Goal: Task Accomplishment & Management: Use online tool/utility

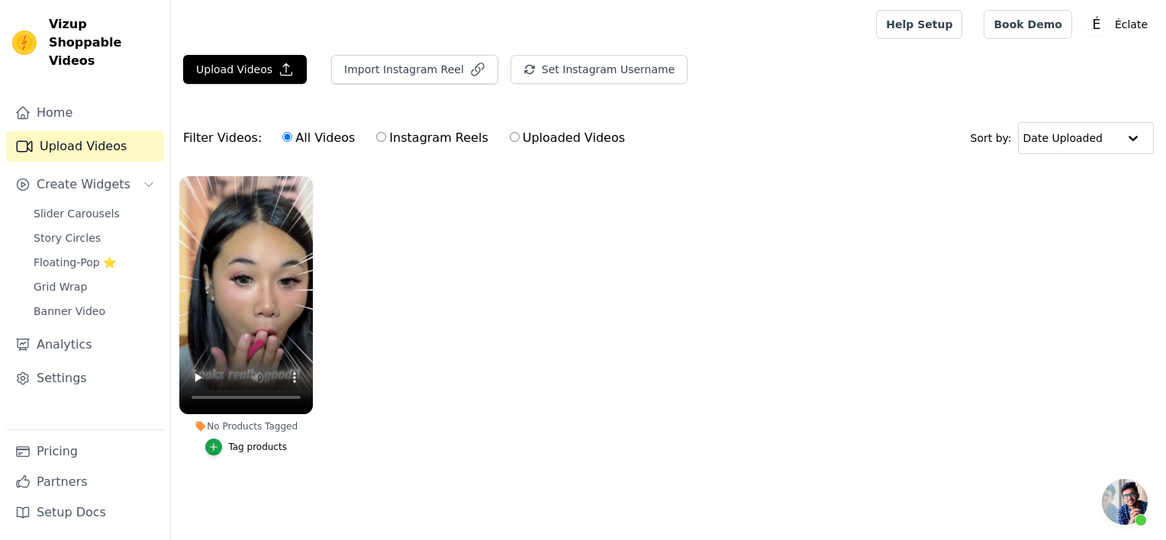
scroll to position [735, 0]
click at [265, 73] on button "Upload Videos" at bounding box center [245, 69] width 124 height 29
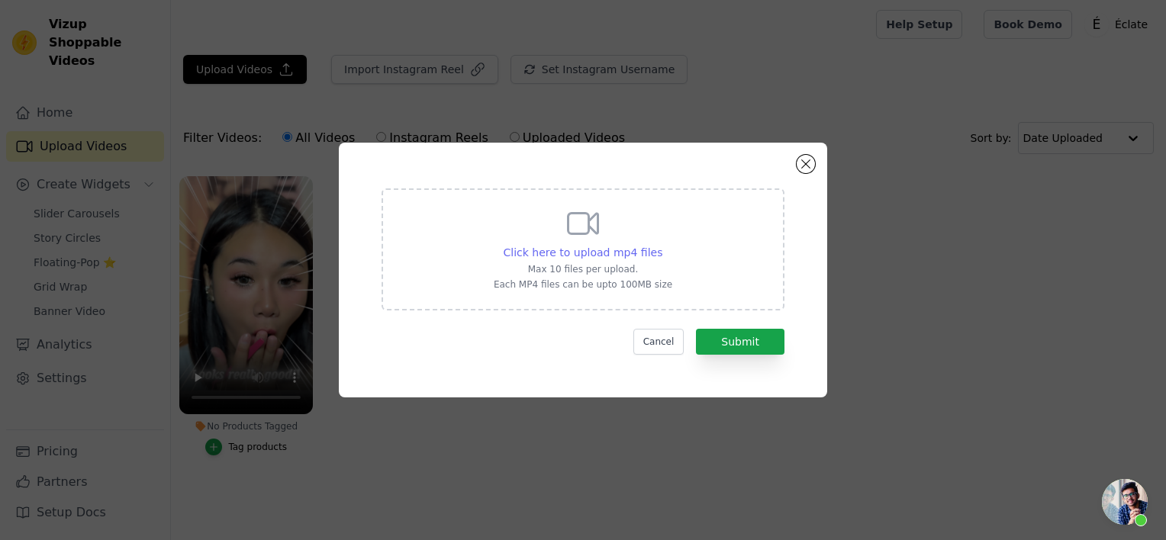
click at [597, 253] on span "Click here to upload mp4 files" at bounding box center [582, 252] width 159 height 12
click at [661, 245] on input "Click here to upload mp4 files Max 10 files per upload. Each MP4 files can be u…" at bounding box center [661, 244] width 1 height 1
type input "C:\fakepath\视频2.mp4"
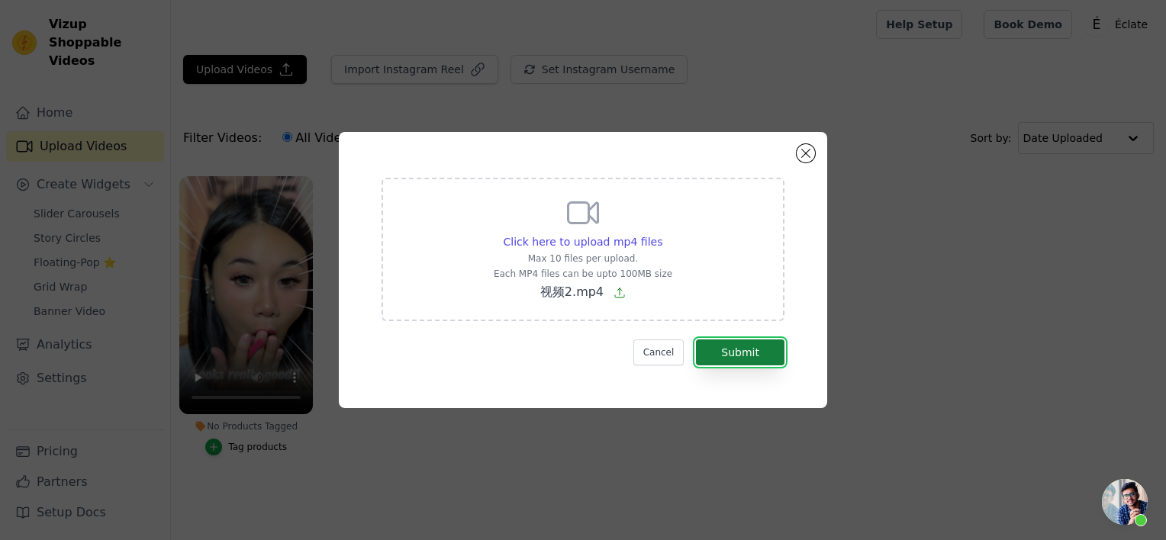
click at [729, 356] on button "Submit" at bounding box center [740, 352] width 88 height 26
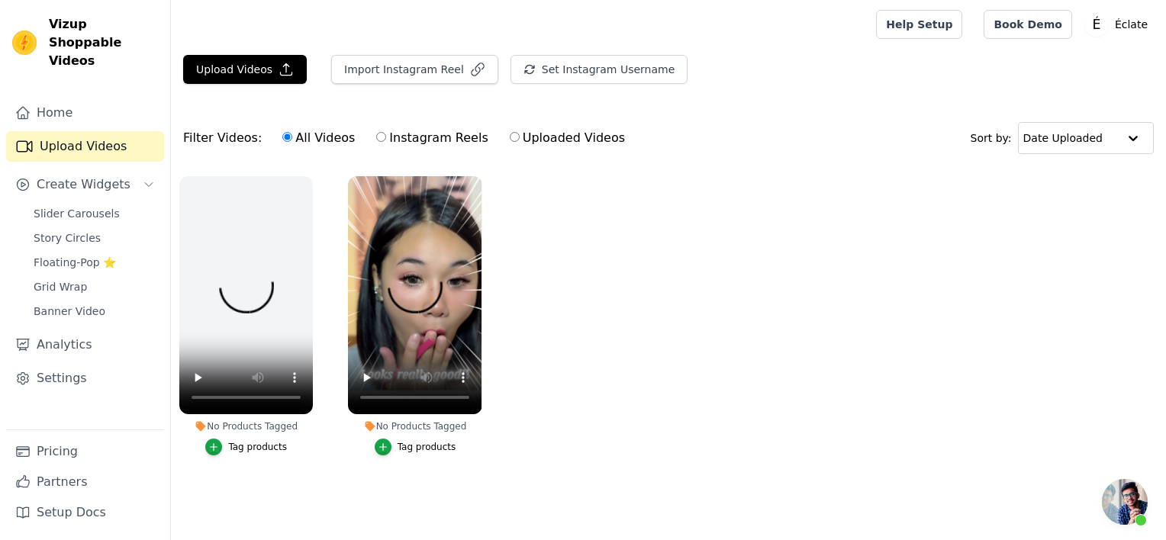
scroll to position [735, 0]
click at [253, 72] on button "Upload Videos" at bounding box center [245, 69] width 124 height 29
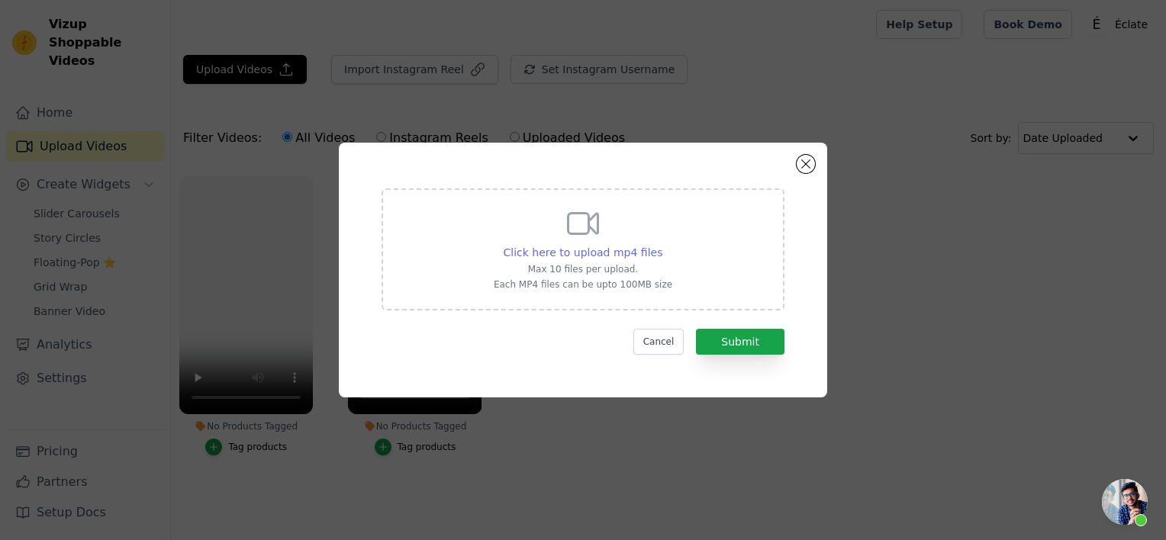
click at [622, 253] on span "Click here to upload mp4 files" at bounding box center [582, 252] width 159 height 12
click at [661, 245] on input "Click here to upload mp4 files Max 10 files per upload. Each MP4 files can be u…" at bounding box center [661, 244] width 1 height 1
type input "C:\fakepath\adcff8279693712f88d6698b836a3529.mp4"
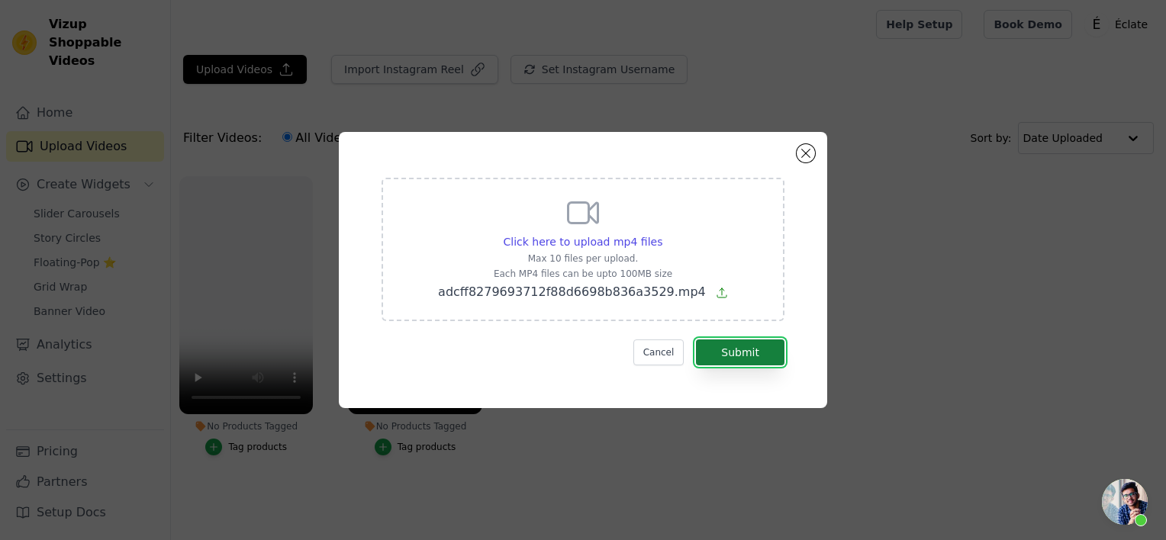
click at [729, 348] on button "Submit" at bounding box center [740, 352] width 88 height 26
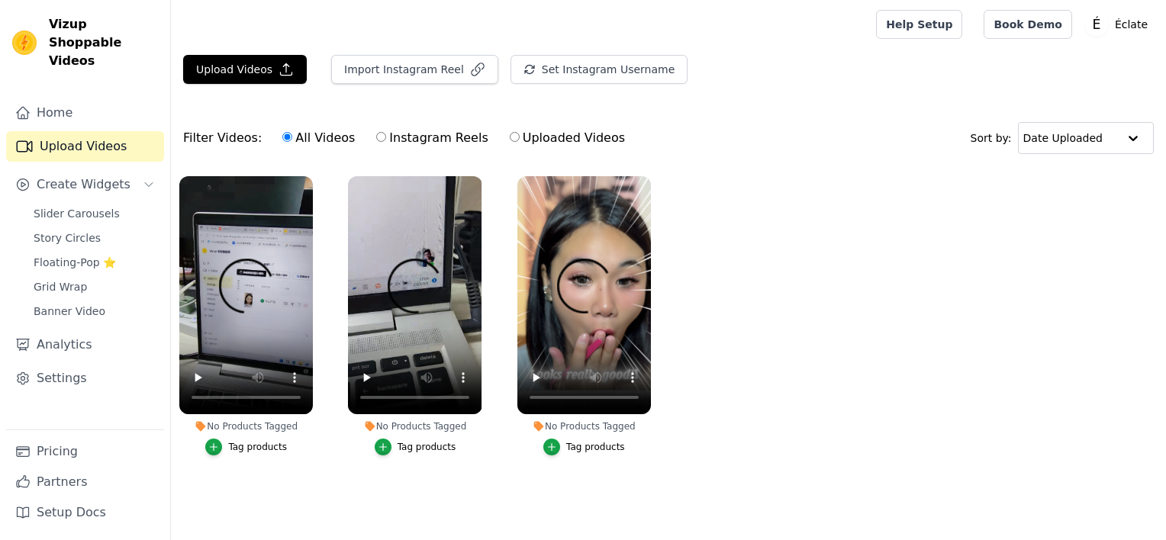
drag, startPoint x: 0, startPoint y: 0, endPoint x: 784, endPoint y: 300, distance: 839.6
click at [784, 300] on ul "No Products Tagged Tag products No Products Tagged Tag products No Products Tag…" at bounding box center [668, 331] width 995 height 327
click at [814, 242] on ul "No Products Tagged Tag products No Products Tagged Tag products No Products Tag…" at bounding box center [668, 331] width 995 height 327
click at [1120, 482] on span "开放式聊天" at bounding box center [1125, 502] width 46 height 46
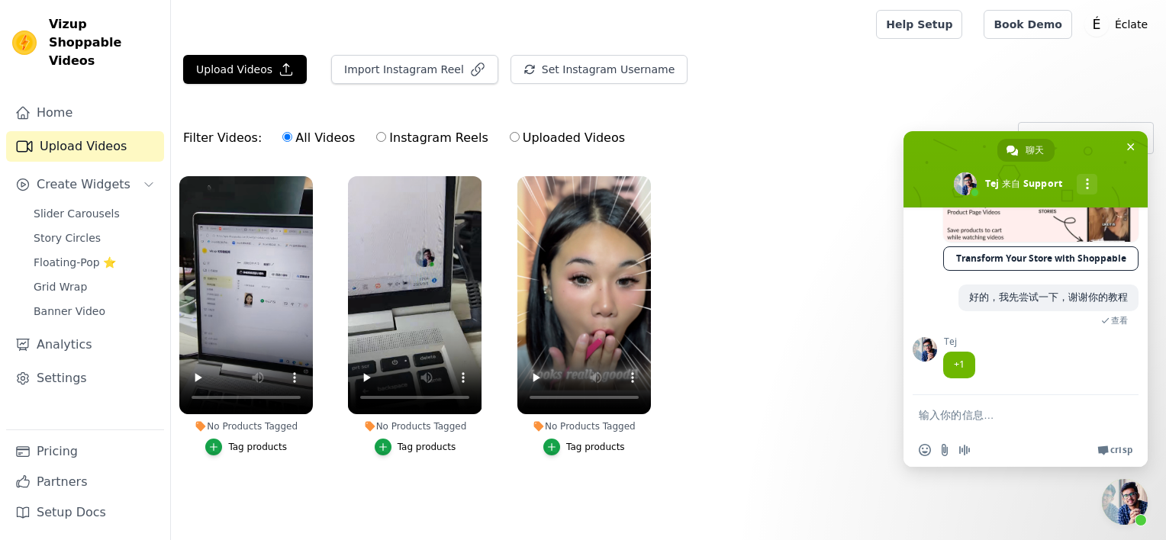
click at [1111, 318] on span "查看" at bounding box center [1119, 320] width 17 height 11
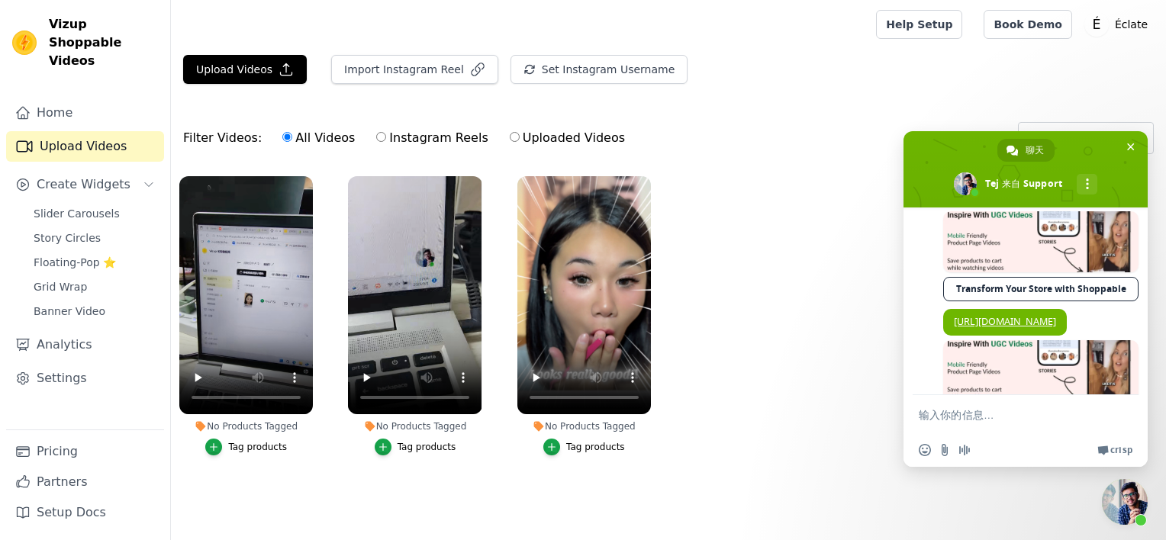
scroll to position [461, 0]
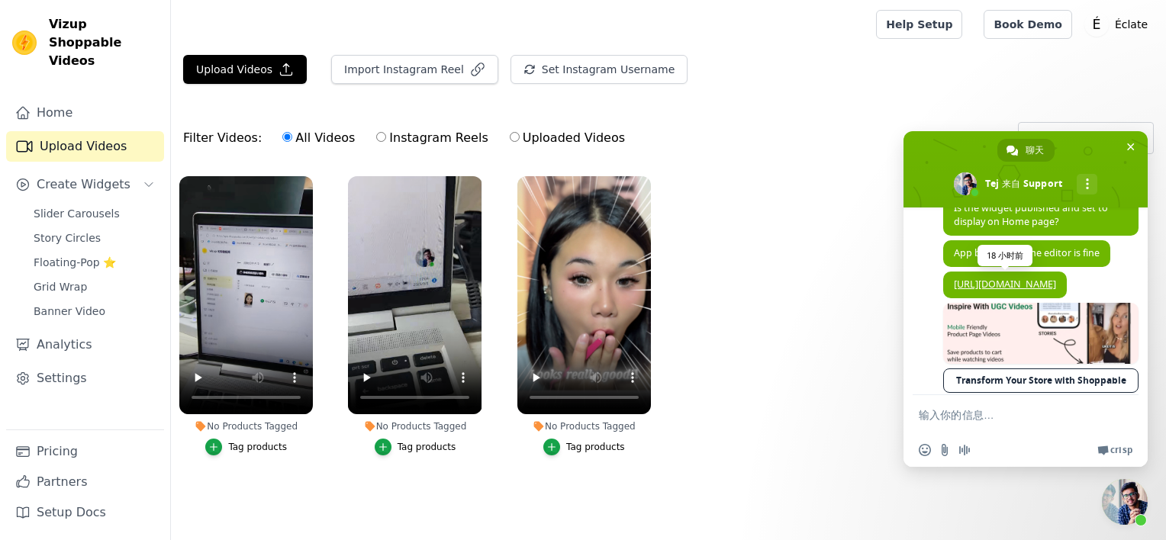
click at [1044, 291] on link "[URL][DOMAIN_NAME]" at bounding box center [1005, 284] width 102 height 13
click at [82, 279] on span "Grid Wrap" at bounding box center [60, 286] width 53 height 15
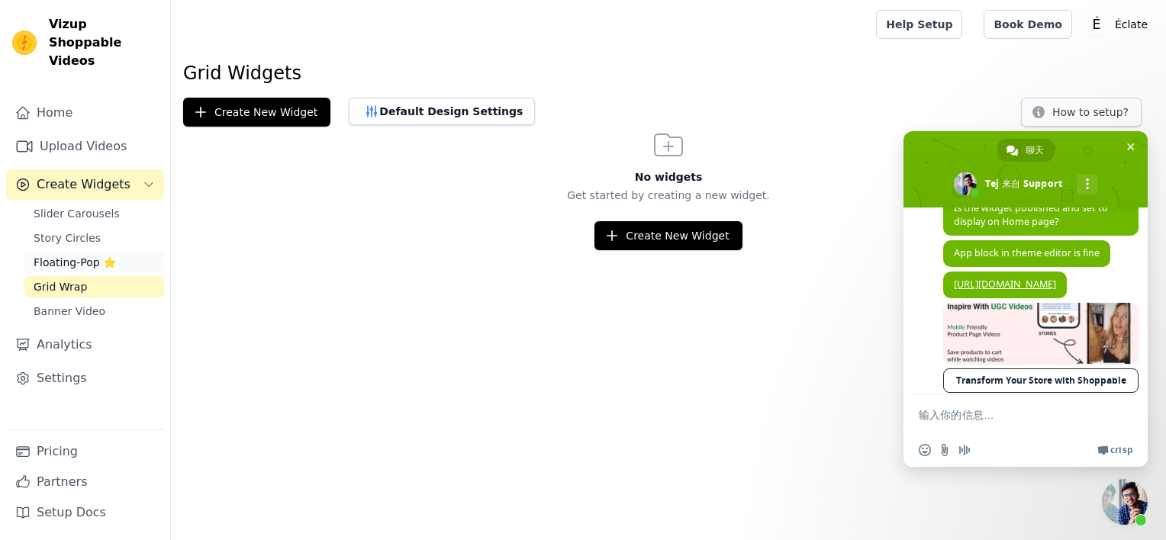
click at [85, 255] on span "Floating-Pop ⭐" at bounding box center [75, 262] width 82 height 15
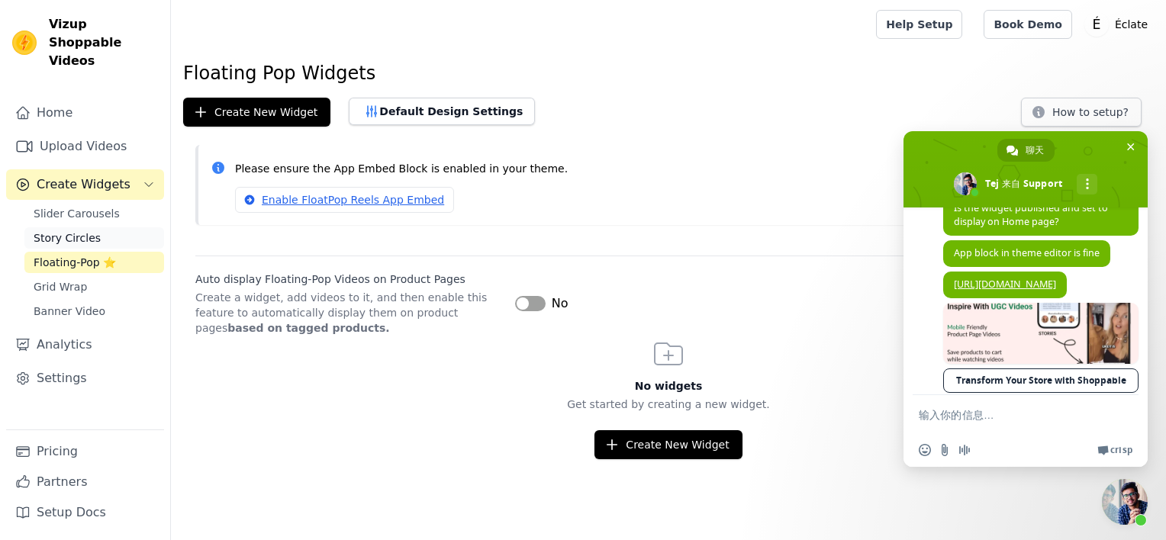
click at [91, 230] on span "Story Circles" at bounding box center [67, 237] width 67 height 15
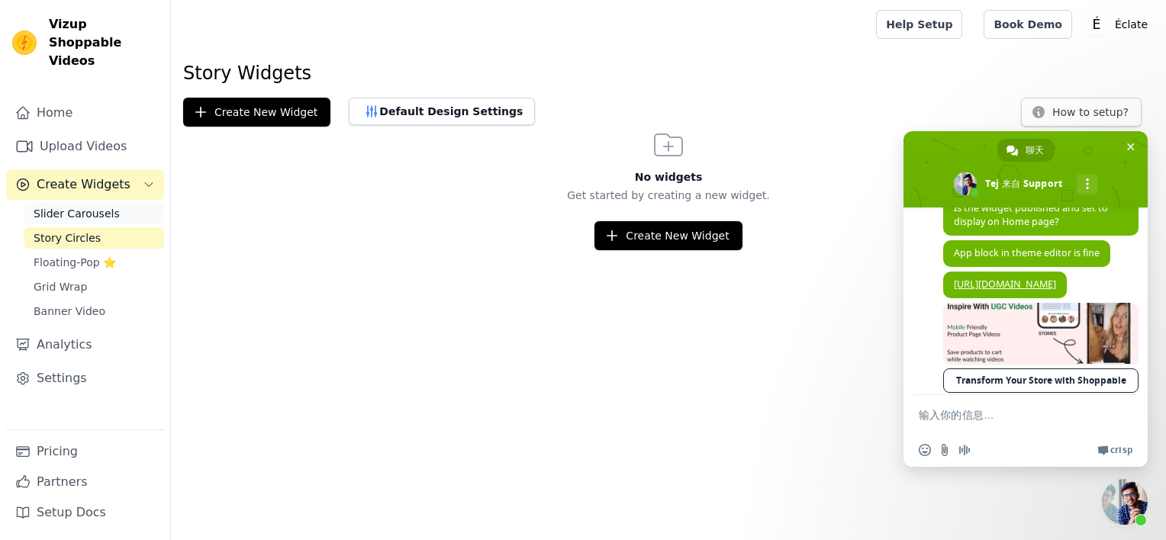
click at [100, 203] on link "Slider Carousels" at bounding box center [94, 213] width 140 height 21
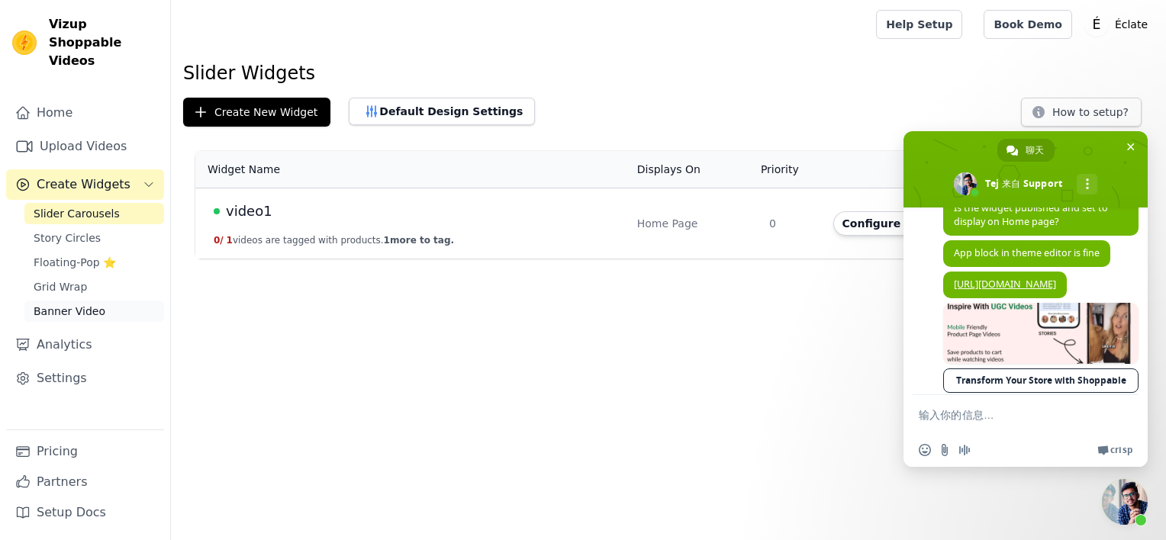
click at [95, 304] on span "Banner Video" at bounding box center [70, 311] width 72 height 15
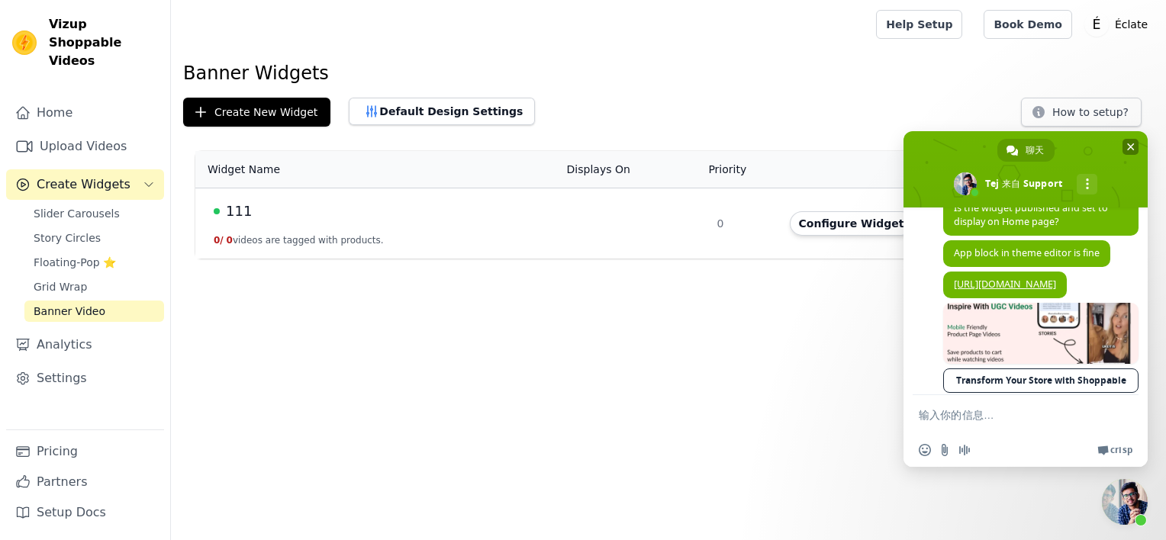
click at [1123, 140] on span "关闭聊天" at bounding box center [1130, 147] width 16 height 16
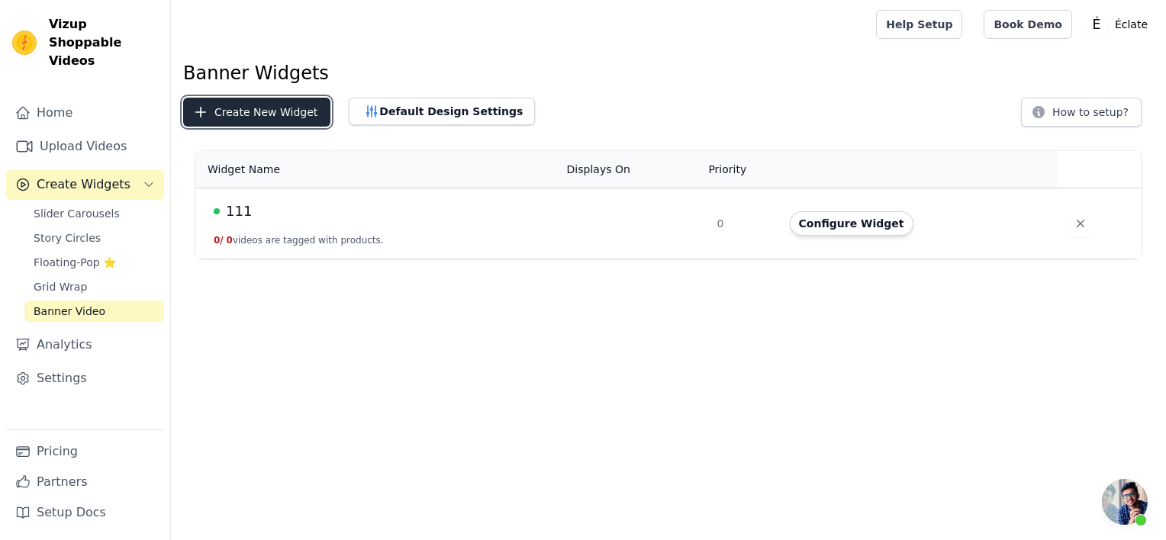
click at [241, 115] on button "Create New Widget" at bounding box center [256, 112] width 147 height 29
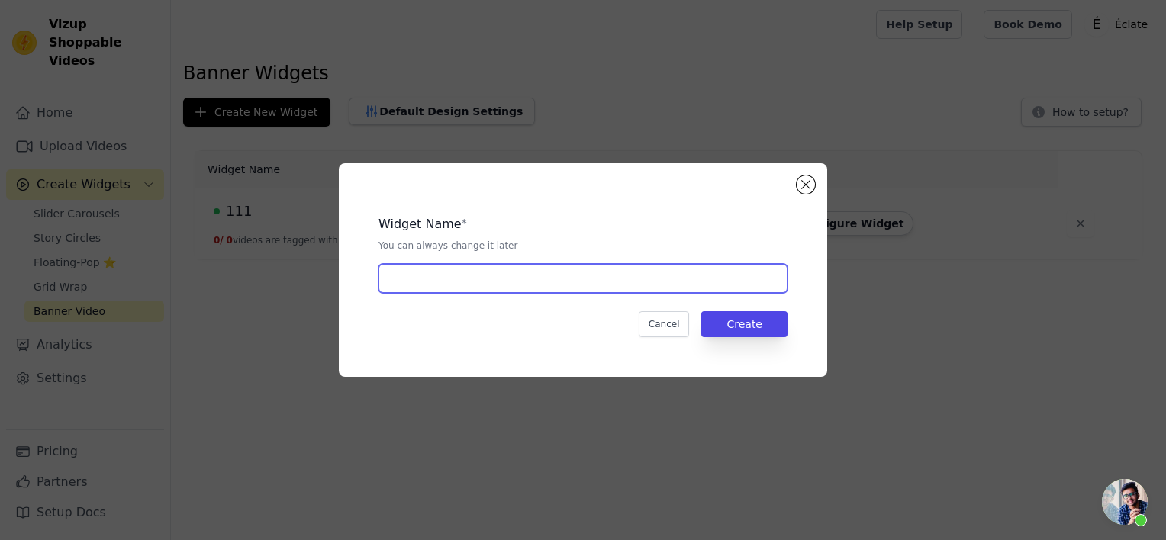
click at [668, 284] on input "text" at bounding box center [582, 278] width 409 height 29
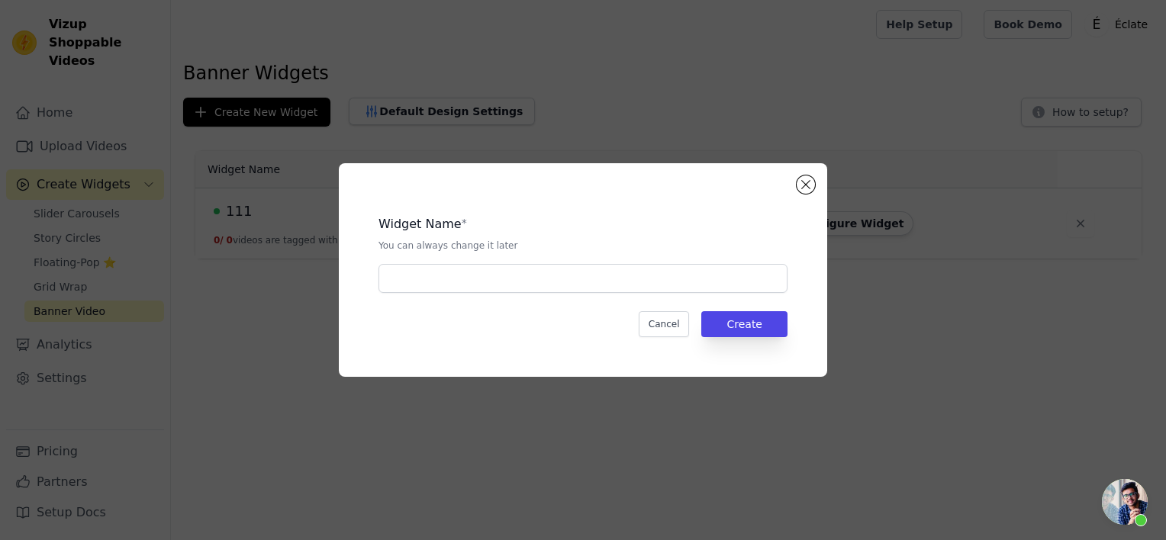
click at [815, 191] on div "Widget Name * You can always change it later Cancel Create" at bounding box center [583, 270] width 488 height 214
click at [806, 189] on button "Close modal" at bounding box center [805, 184] width 18 height 18
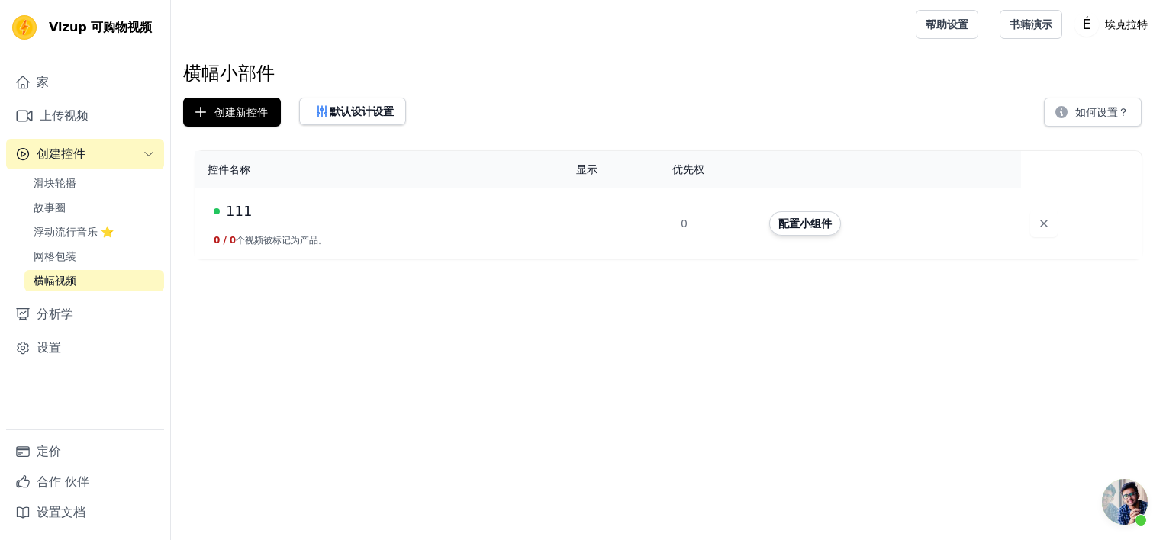
click at [595, 209] on td at bounding box center [619, 223] width 105 height 71
click at [542, 220] on div "111" at bounding box center [386, 211] width 344 height 21
click at [799, 217] on button "配置小组件" at bounding box center [805, 223] width 72 height 24
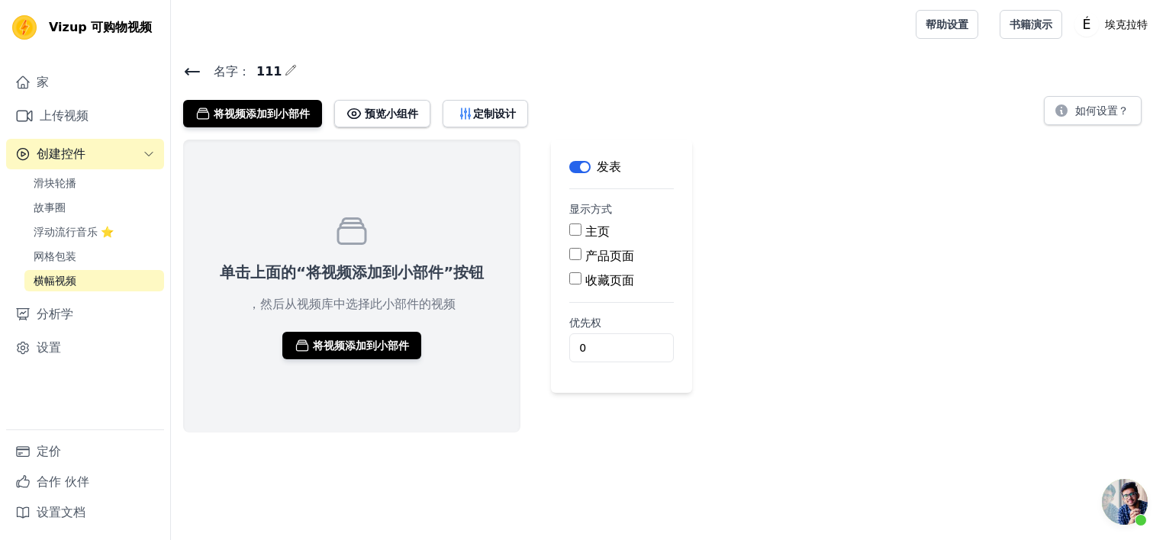
click at [577, 231] on div "主页" at bounding box center [621, 232] width 105 height 18
click at [574, 229] on input "主页" at bounding box center [575, 230] width 12 height 12
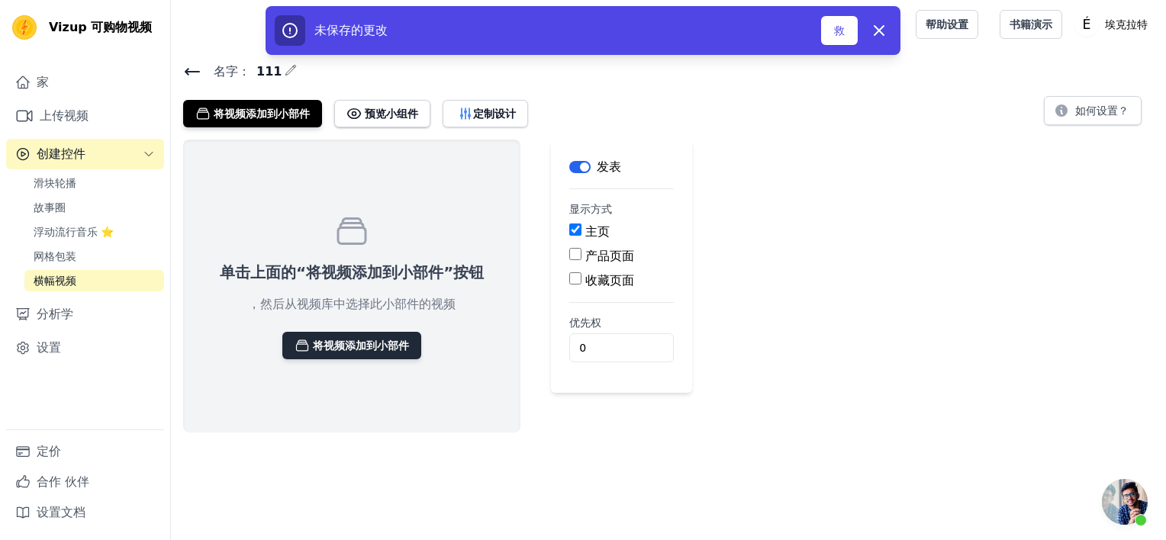
click at [389, 344] on font "将视频添加到小部件" at bounding box center [361, 345] width 96 height 15
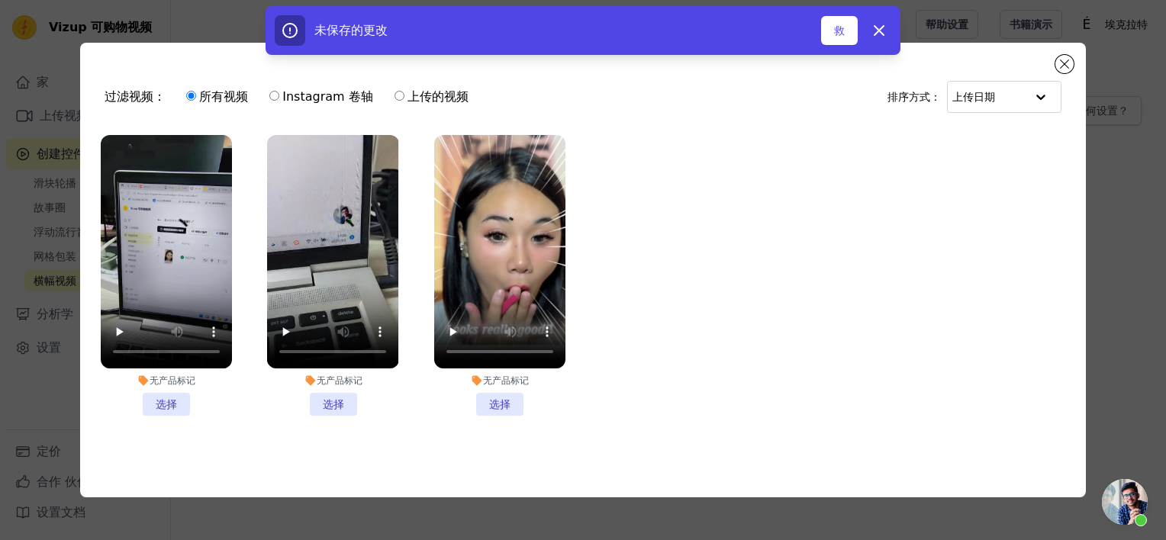
click at [489, 394] on li "无产品标记 选择" at bounding box center [499, 275] width 131 height 281
click at [0, 0] on input "无产品标记 选择" at bounding box center [0, 0] width 0 height 0
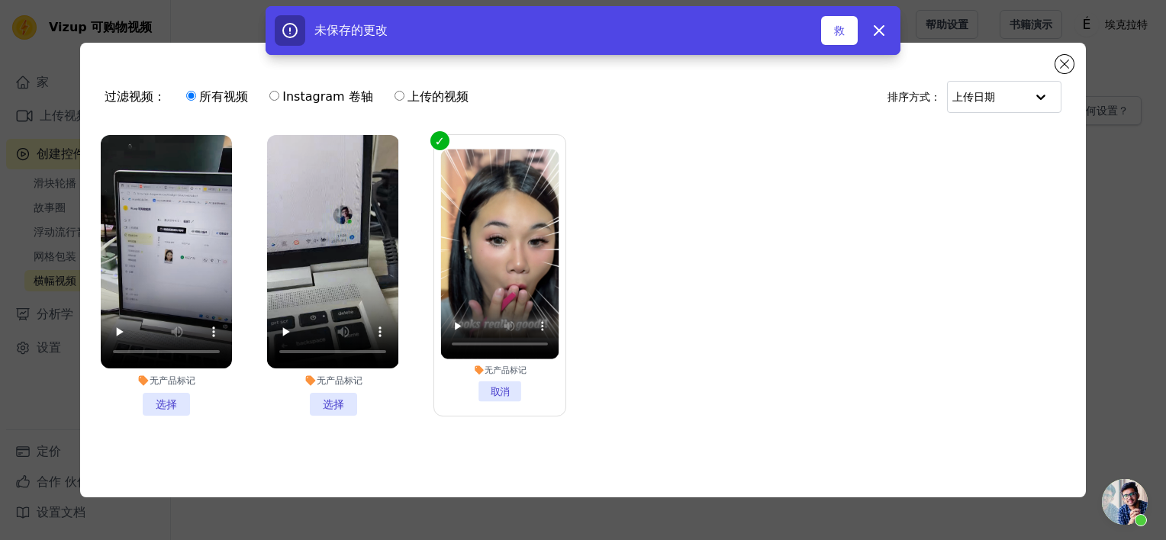
click at [336, 401] on li "无产品标记 选择" at bounding box center [332, 275] width 131 height 281
click at [0, 0] on input "无产品标记 选择" at bounding box center [0, 0] width 0 height 0
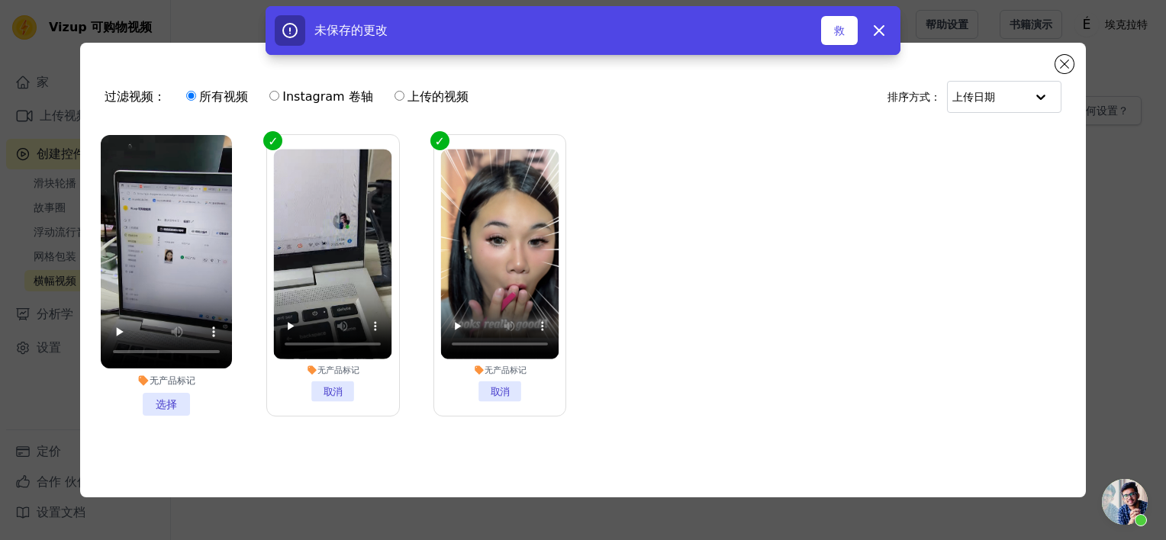
click at [179, 398] on li "无产品标记 选择" at bounding box center [166, 275] width 131 height 281
click at [0, 0] on input "无产品标记 选择" at bounding box center [0, 0] width 0 height 0
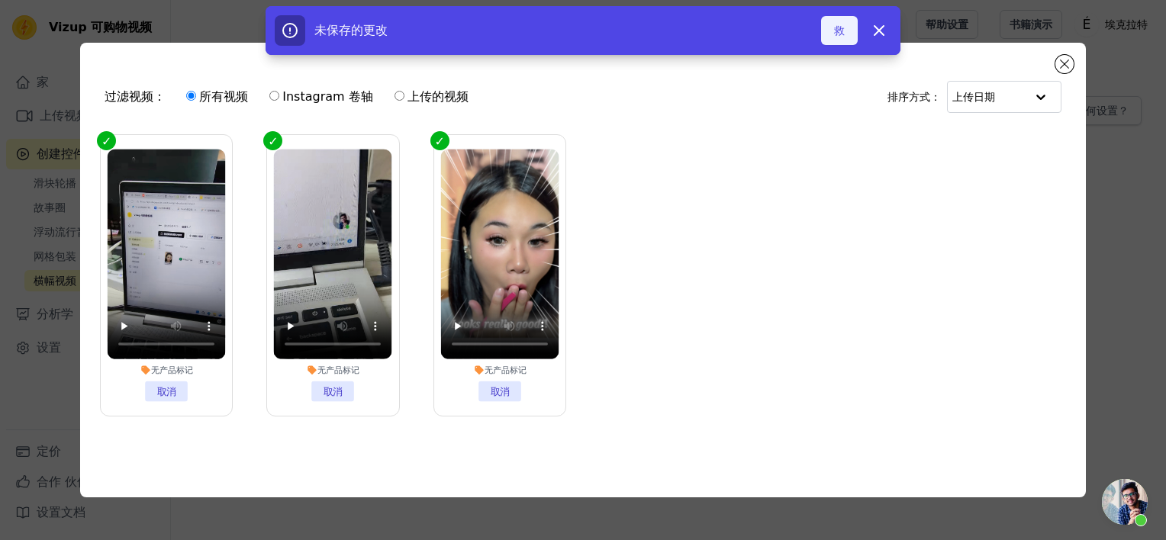
click at [845, 27] on button "救" at bounding box center [839, 30] width 37 height 29
click at [814, 29] on font "添加到控件" at bounding box center [817, 30] width 53 height 15
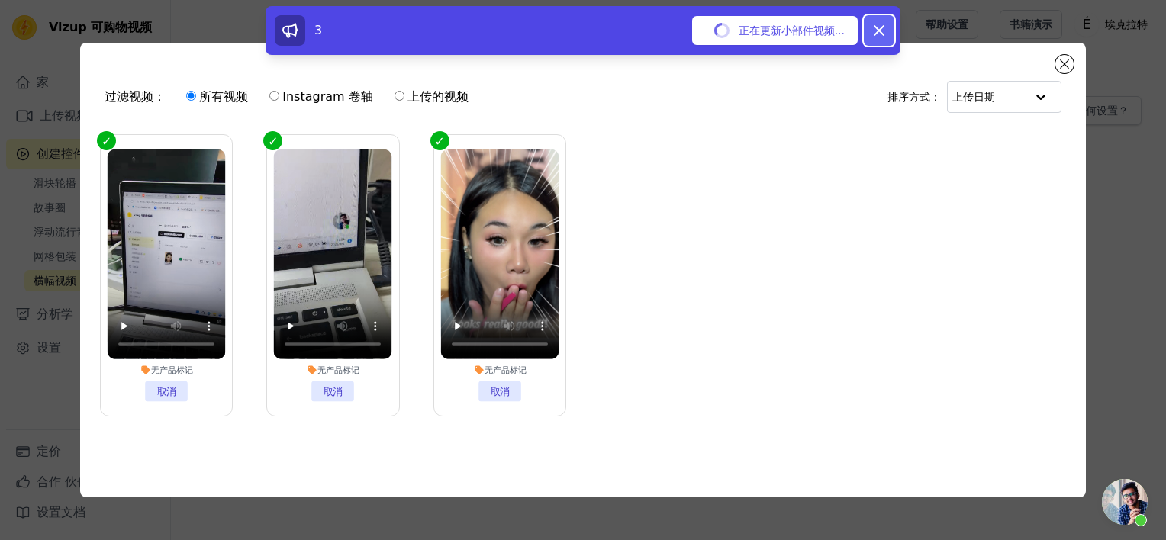
click at [882, 34] on icon at bounding box center [878, 30] width 9 height 9
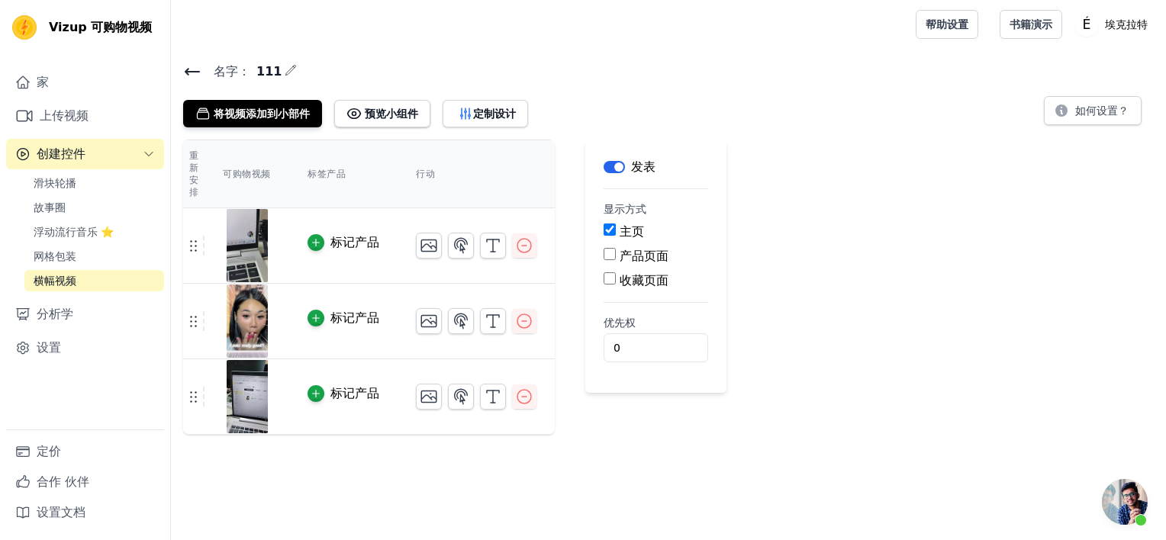
click at [284, 227] on div at bounding box center [246, 245] width 83 height 73
click at [487, 290] on td at bounding box center [475, 315] width 157 height 63
click at [493, 294] on td at bounding box center [475, 315] width 157 height 63
click at [382, 304] on td "标记产品" at bounding box center [343, 322] width 108 height 76
click at [195, 246] on icon at bounding box center [193, 245] width 18 height 18
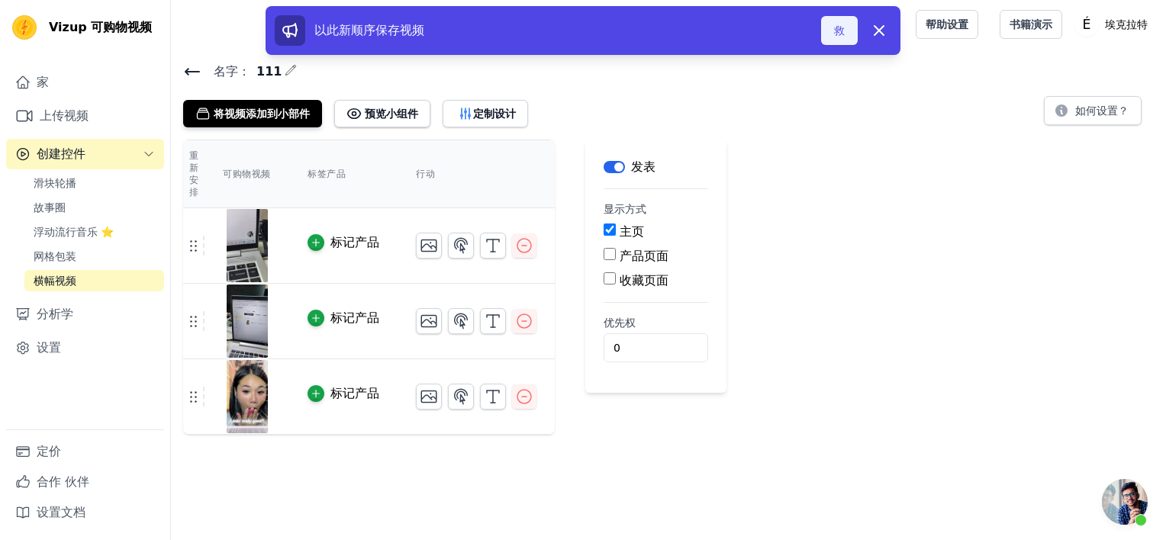
click at [838, 34] on button "救" at bounding box center [839, 30] width 37 height 29
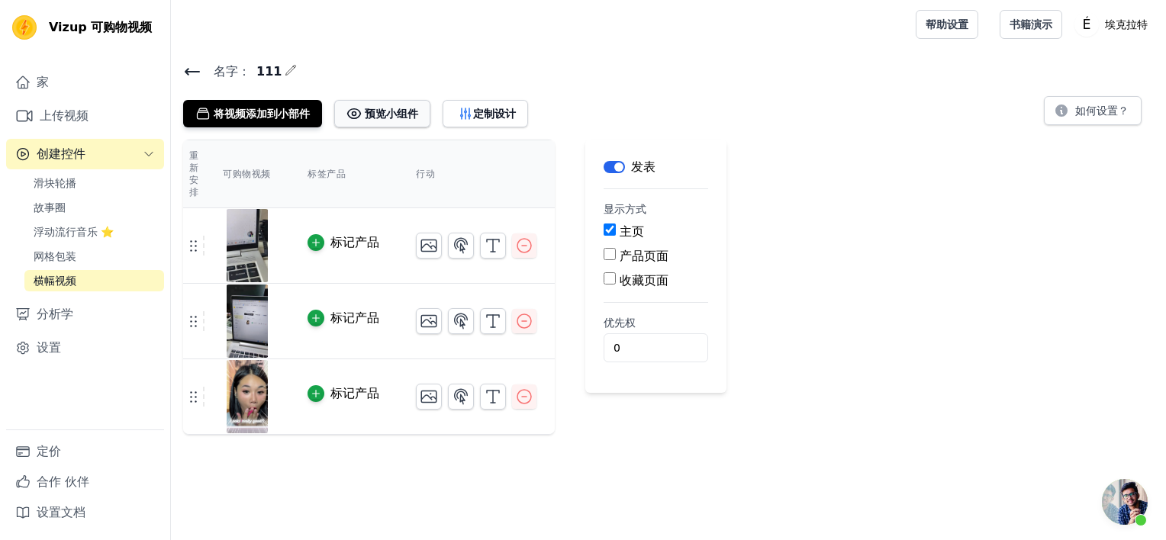
click at [368, 108] on font "预览小组件" at bounding box center [391, 113] width 53 height 15
click at [367, 224] on td "标记产品" at bounding box center [343, 246] width 108 height 76
click at [258, 229] on img at bounding box center [247, 245] width 43 height 73
click at [283, 117] on font "将视频添加到小部件" at bounding box center [262, 113] width 96 height 15
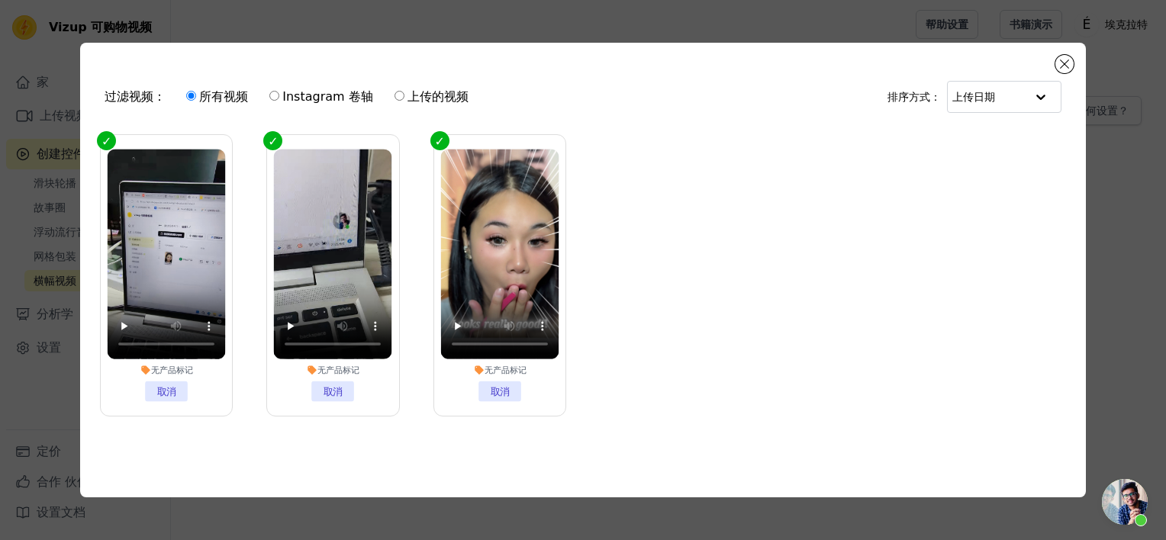
click at [1054, 61] on div "过滤视频： 所有视频 Instagram 卷轴 上传的视频 排序方式： 上传日期 无产品标记 取消 无产品标记 取消 无产品标记 取消 0 videos se…" at bounding box center [582, 270] width 1005 height 455
click at [1062, 67] on button "关闭模态" at bounding box center [1064, 64] width 18 height 18
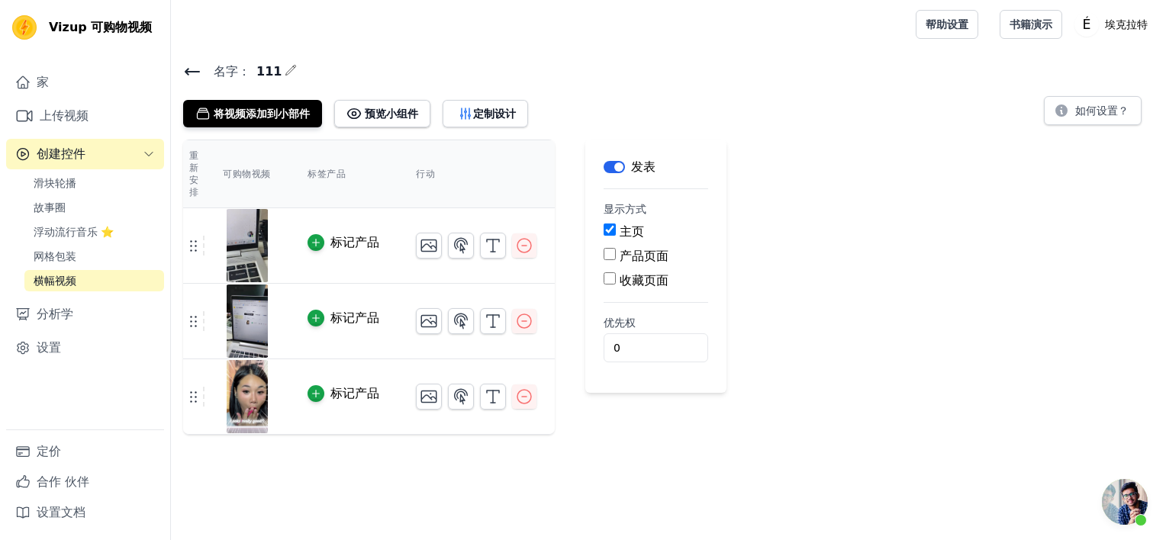
click at [855, 174] on div "重新安排 可购物视频 标签产品 行动 标记产品 标记产品 标记产品 Save Videos In This New Order Save Dismiss 标签…" at bounding box center [668, 287] width 995 height 295
click at [799, 314] on div "重新安排 可购物视频 标签产品 行动 标记产品 标记产品 标记产品 Save Videos In This New Order Save Dismiss 标签…" at bounding box center [668, 287] width 995 height 295
click at [613, 230] on input "主页" at bounding box center [609, 230] width 12 height 12
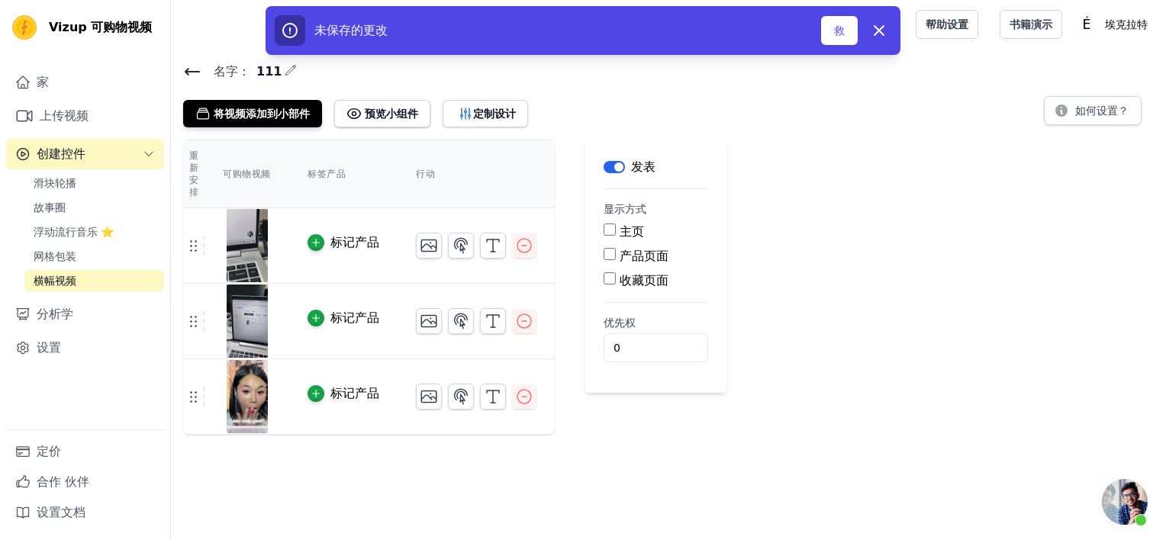
click at [613, 230] on input "主页" at bounding box center [609, 230] width 12 height 12
checkbox input "true"
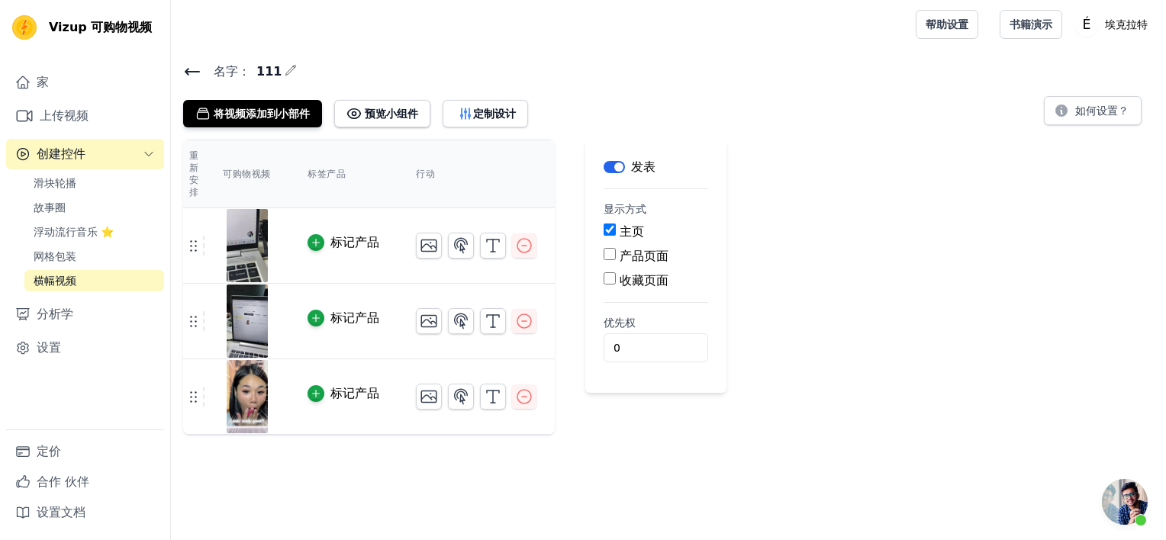
click at [199, 71] on icon at bounding box center [192, 72] width 14 height 6
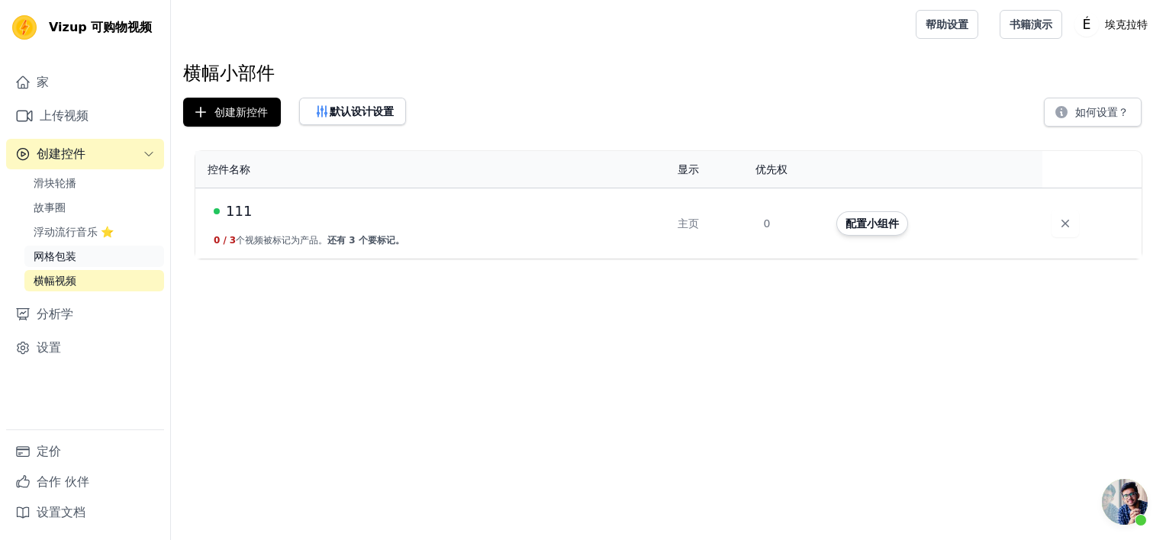
click at [68, 254] on span "网格包装" at bounding box center [55, 256] width 43 height 15
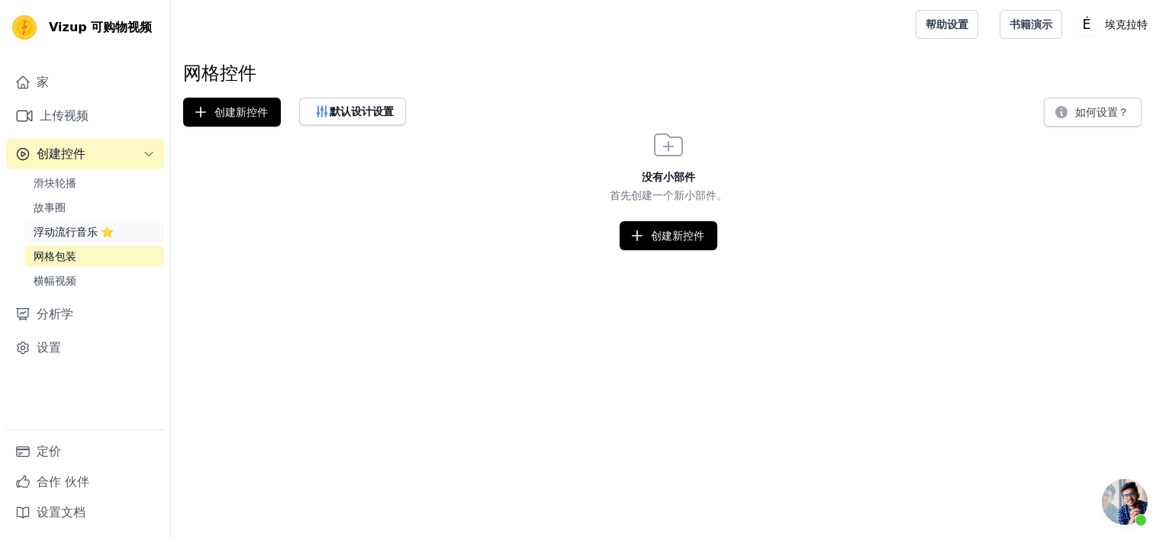
click at [78, 226] on span "浮动流行音乐 ⭐" at bounding box center [74, 231] width 80 height 15
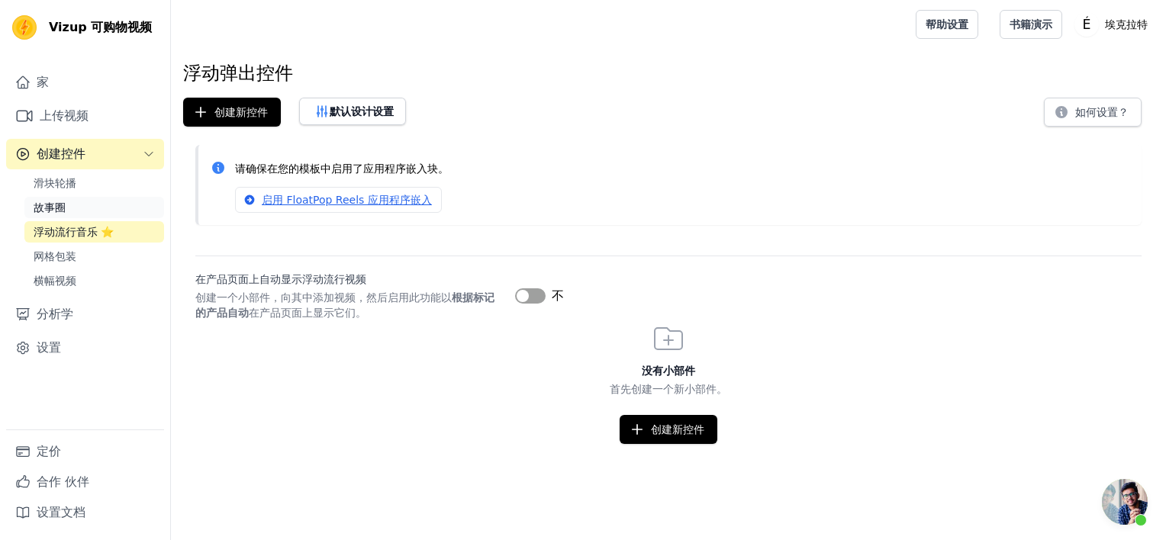
click at [82, 214] on link "故事圈" at bounding box center [94, 207] width 140 height 21
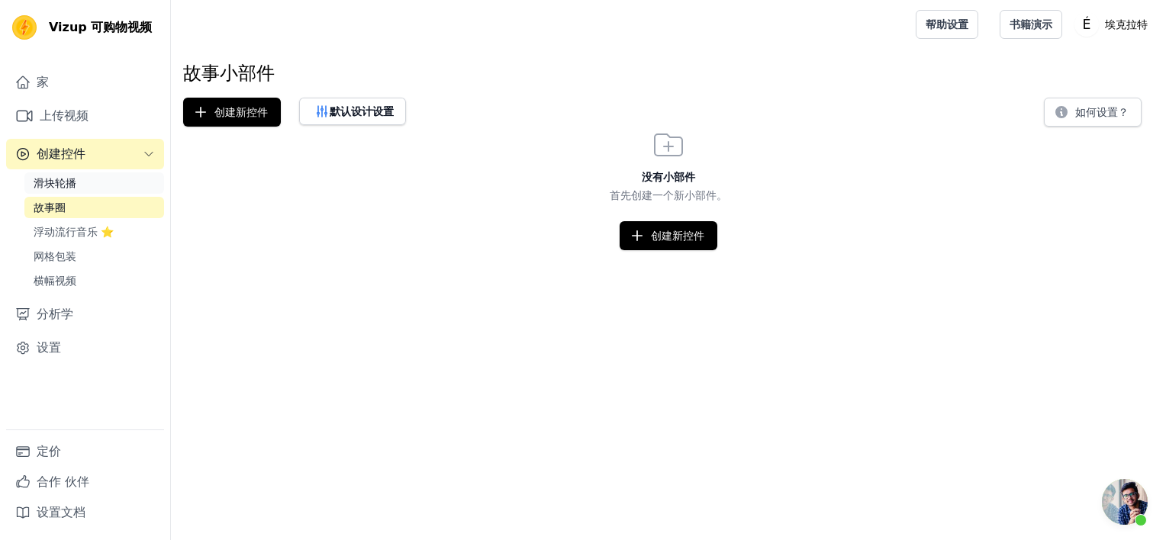
click at [88, 191] on link "滑块轮播" at bounding box center [94, 182] width 140 height 21
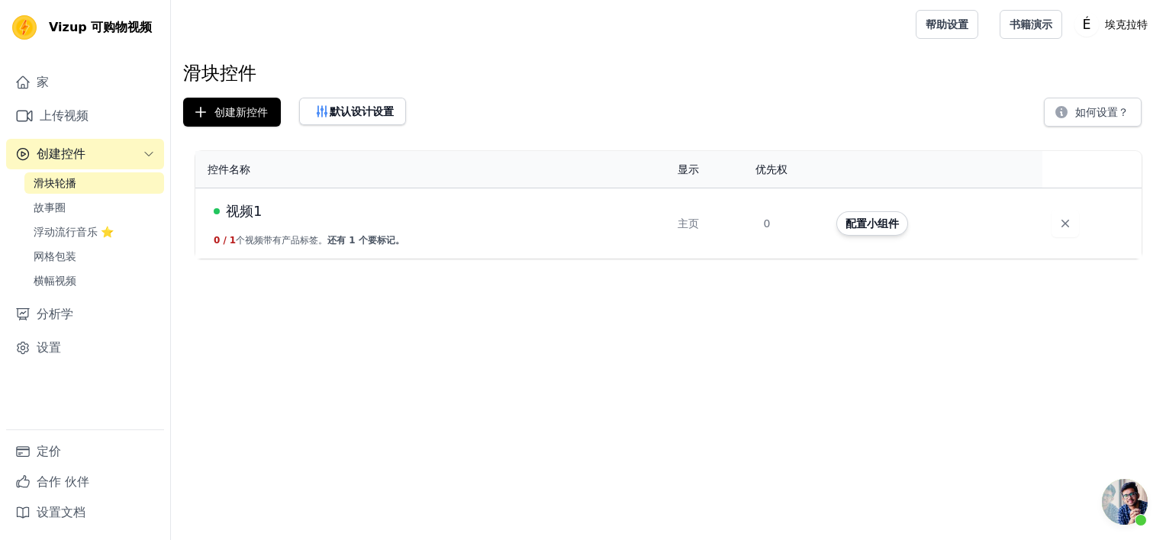
click at [648, 217] on div "视频1" at bounding box center [437, 211] width 446 height 21
click at [991, 217] on div "配置小组件" at bounding box center [930, 223] width 188 height 24
click at [253, 211] on span "视频1" at bounding box center [244, 211] width 36 height 21
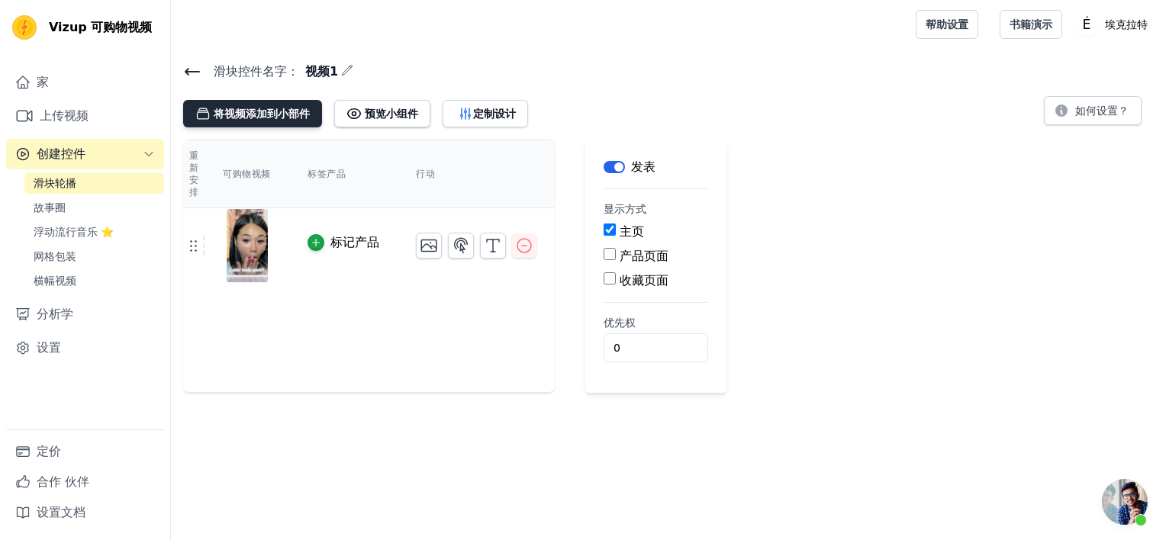
click at [243, 116] on font "将视频添加到小部件" at bounding box center [262, 113] width 96 height 15
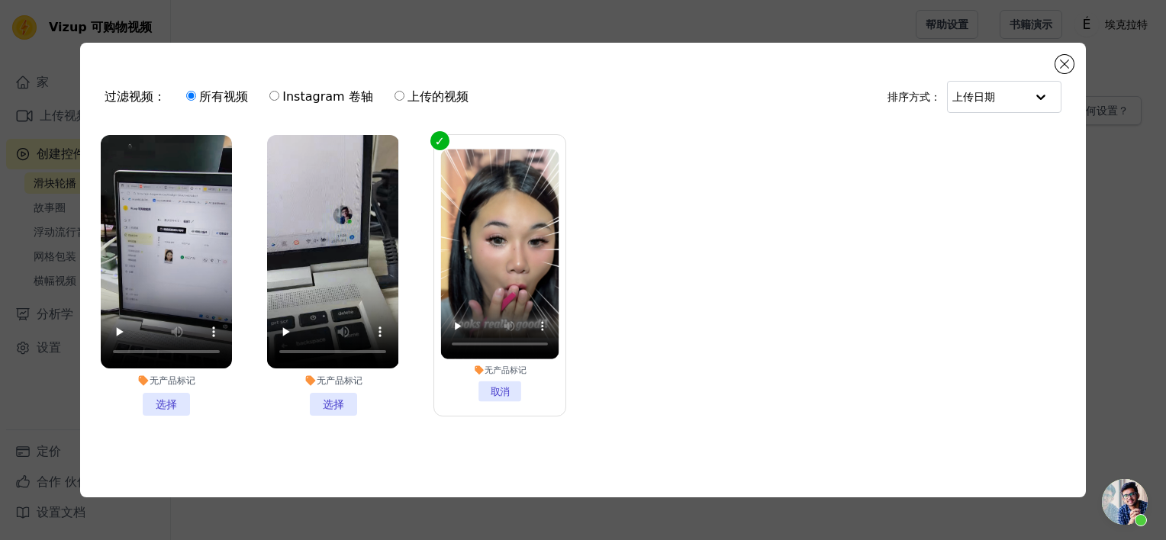
click at [338, 399] on li "无产品标记 选择" at bounding box center [332, 275] width 131 height 281
click at [0, 0] on input "无产品标记 选择" at bounding box center [0, 0] width 0 height 0
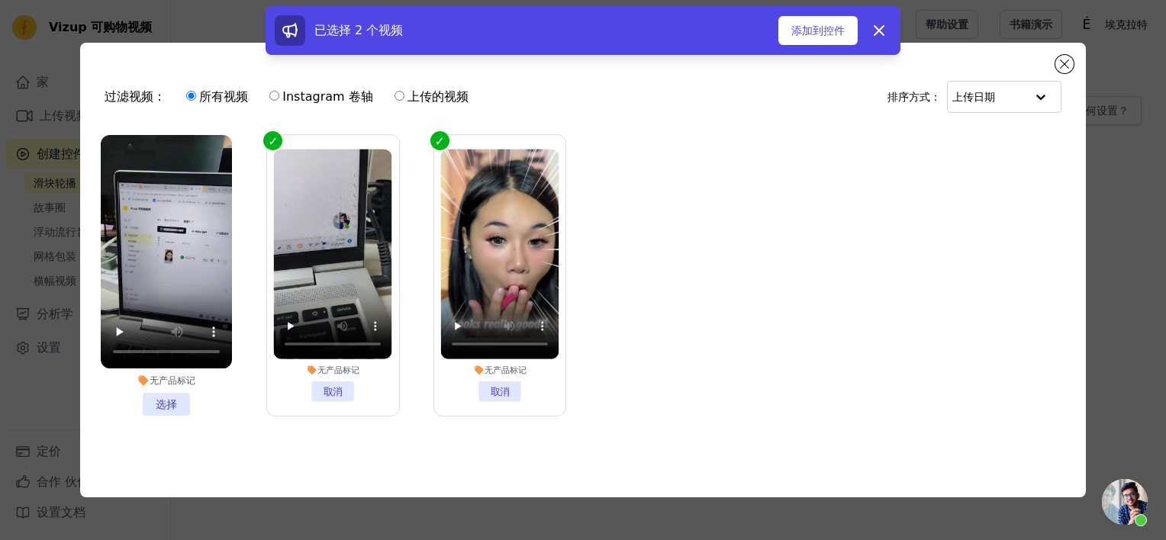
click at [177, 401] on li "无产品标记 选择" at bounding box center [166, 275] width 131 height 281
click at [0, 0] on input "无产品标记 选择" at bounding box center [0, 0] width 0 height 0
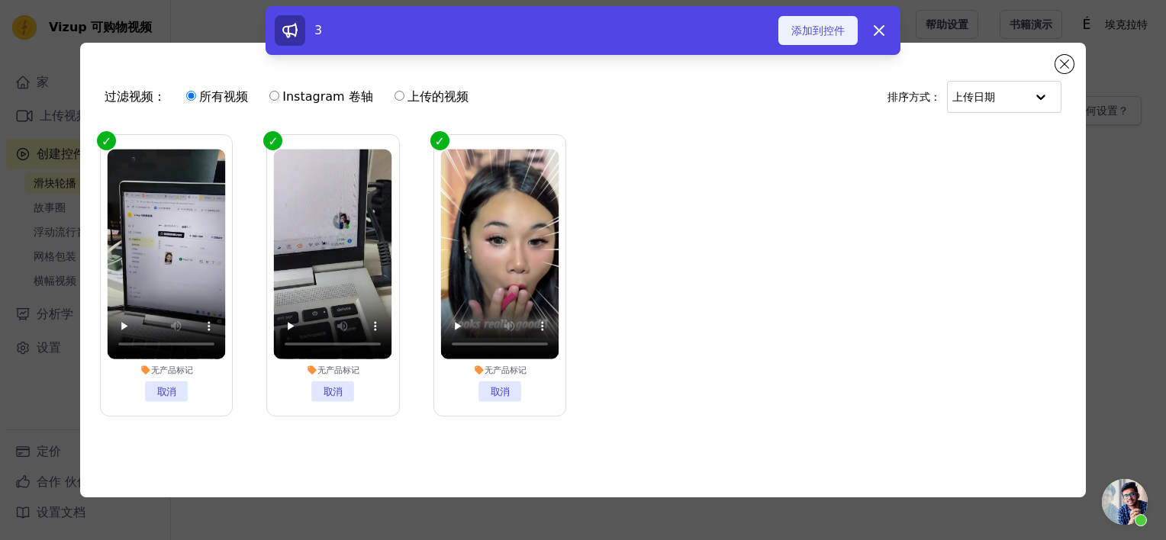
click at [806, 24] on font "添加到控件" at bounding box center [817, 30] width 53 height 15
